Goal: Use online tool/utility: Utilize a website feature to perform a specific function

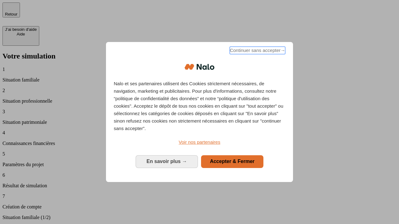
click at [257, 51] on span "Continuer sans accepter →" at bounding box center [256, 50] width 55 height 7
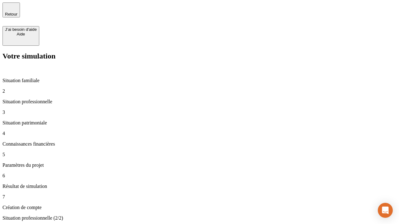
type input "30 000"
type input "40 000"
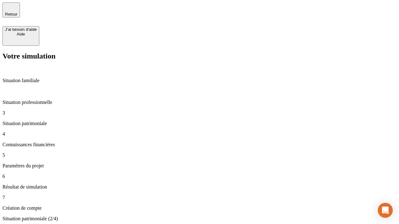
type input "1 100"
type input "20"
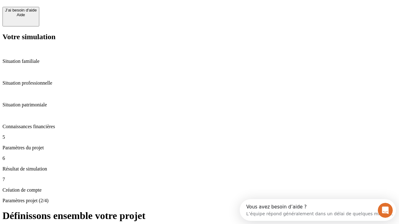
scroll to position [6, 0]
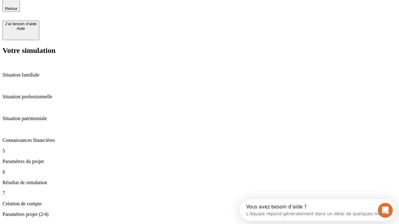
type input "40"
type input "50 000"
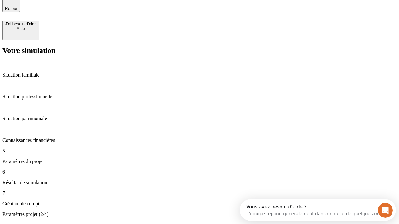
type input "640"
